Goal: Information Seeking & Learning: Learn about a topic

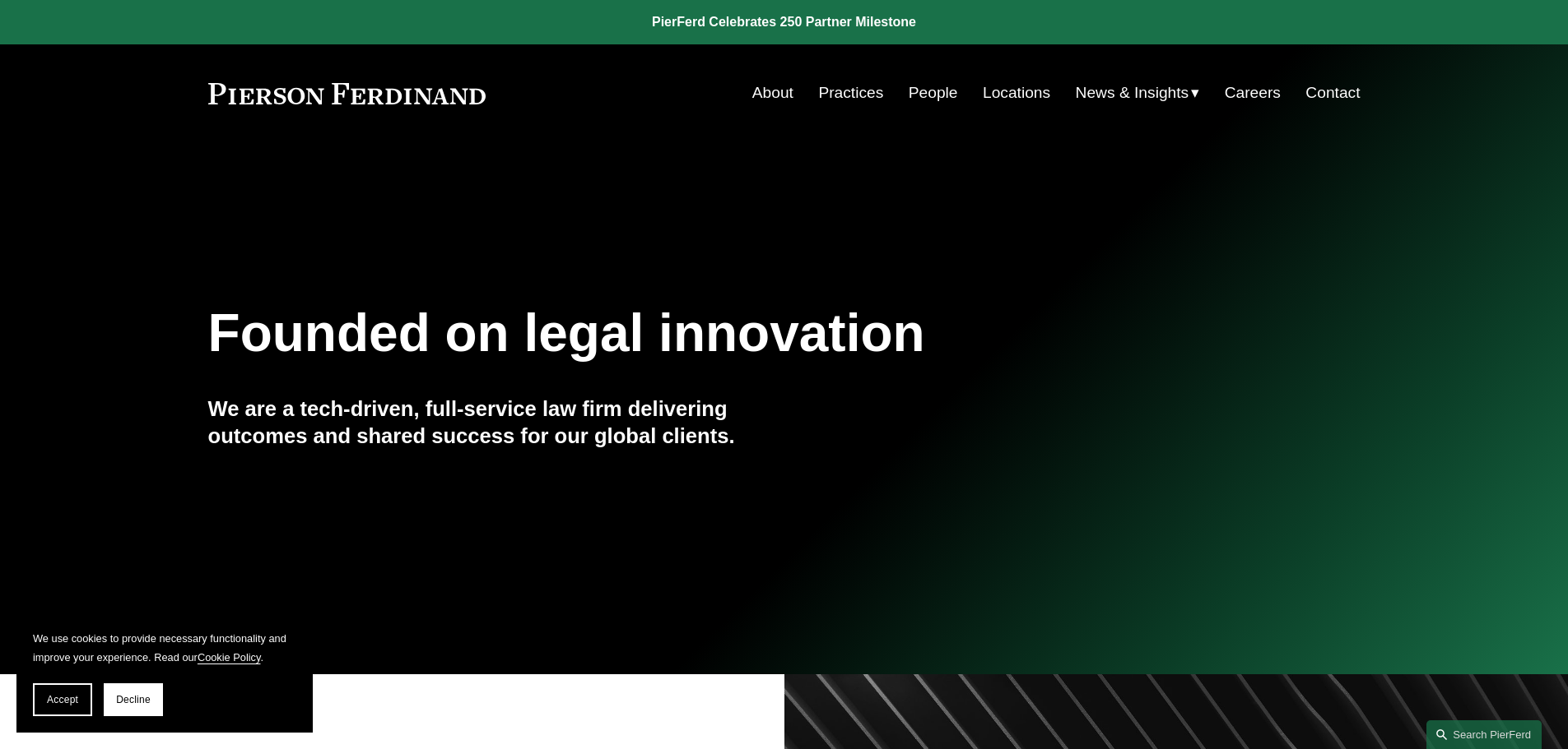
click at [932, 94] on link "People" at bounding box center [933, 93] width 49 height 31
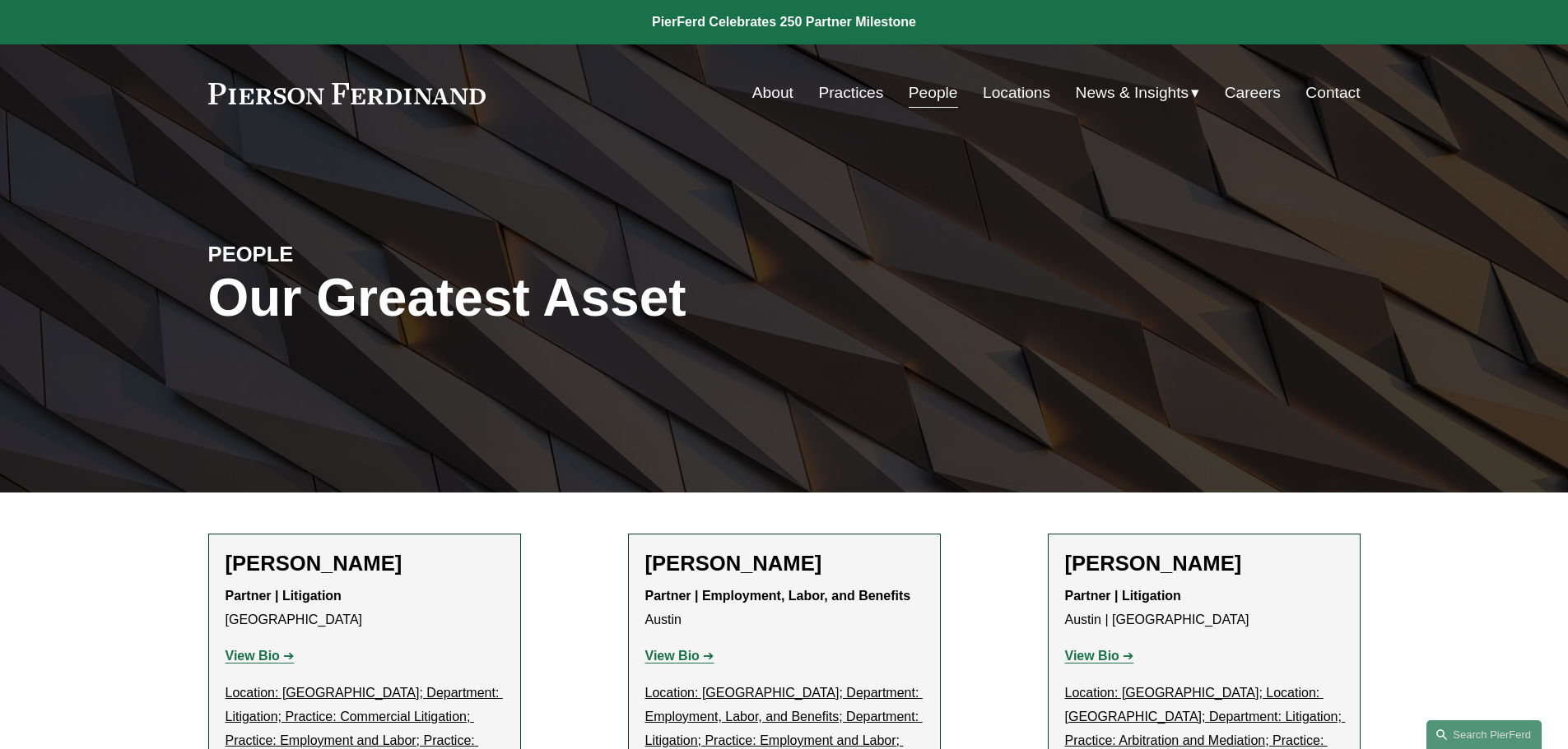
click at [831, 81] on link "Practices" at bounding box center [850, 93] width 65 height 31
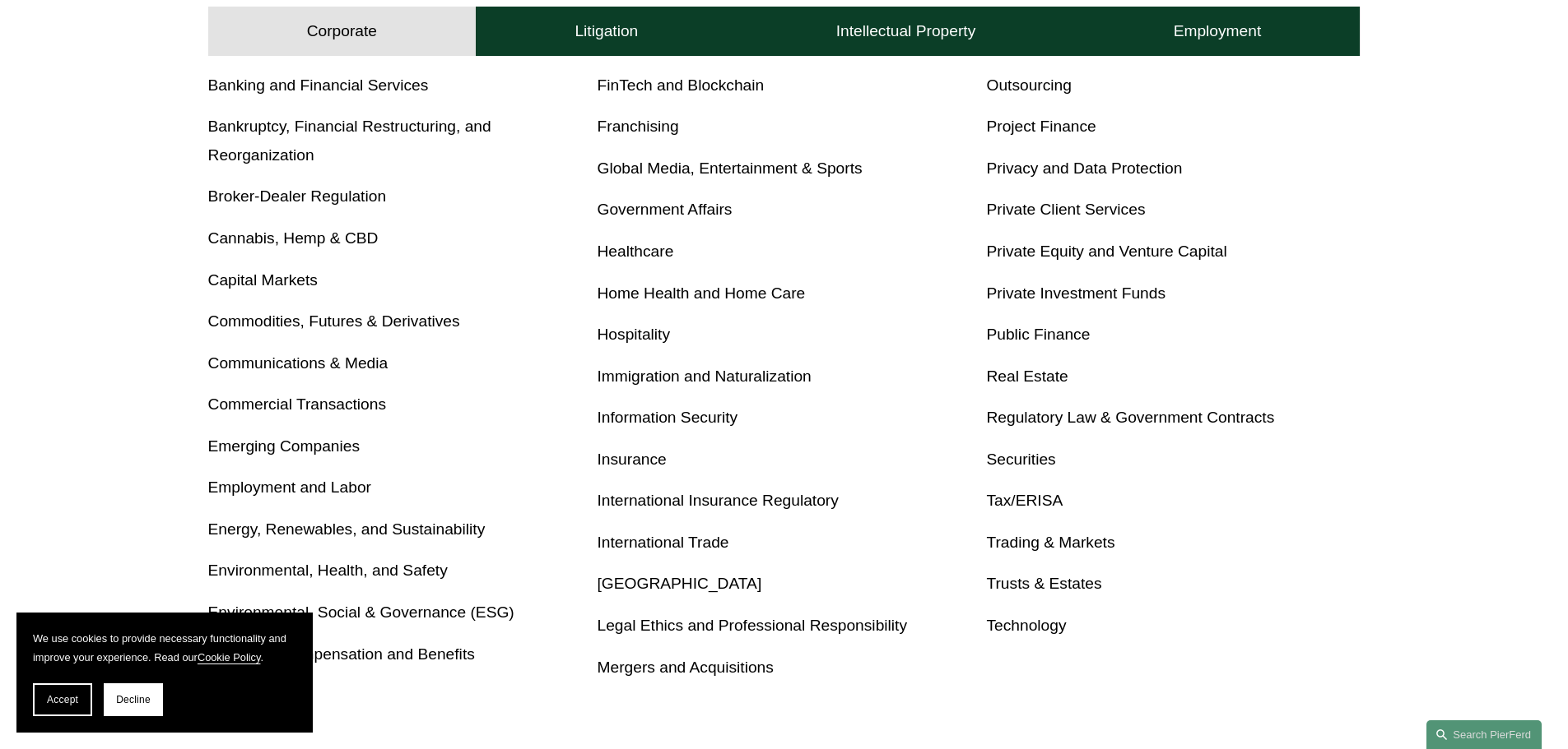
scroll to position [740, 0]
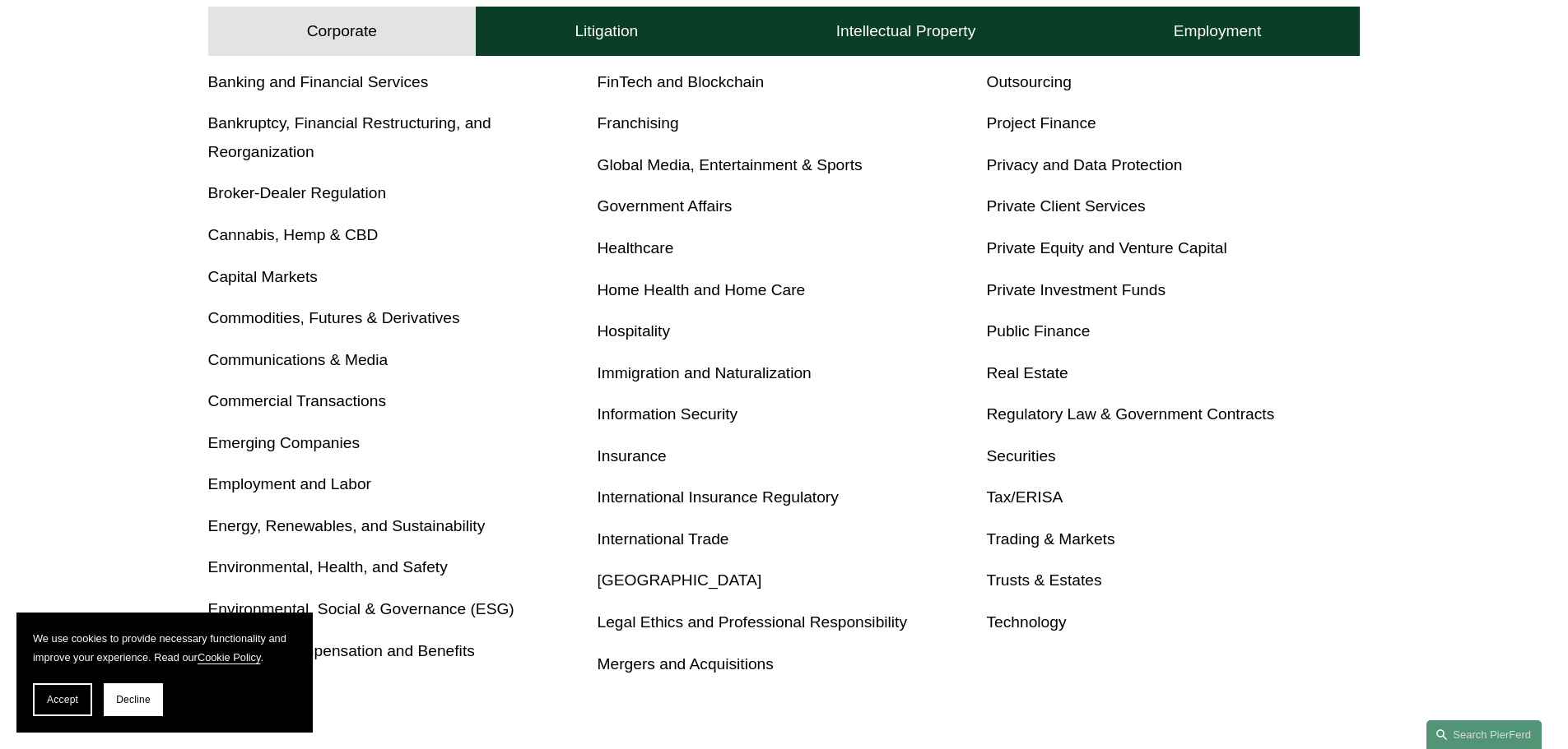
click at [623, 456] on link "Insurance" at bounding box center [632, 456] width 69 height 17
